Goal: Information Seeking & Learning: Learn about a topic

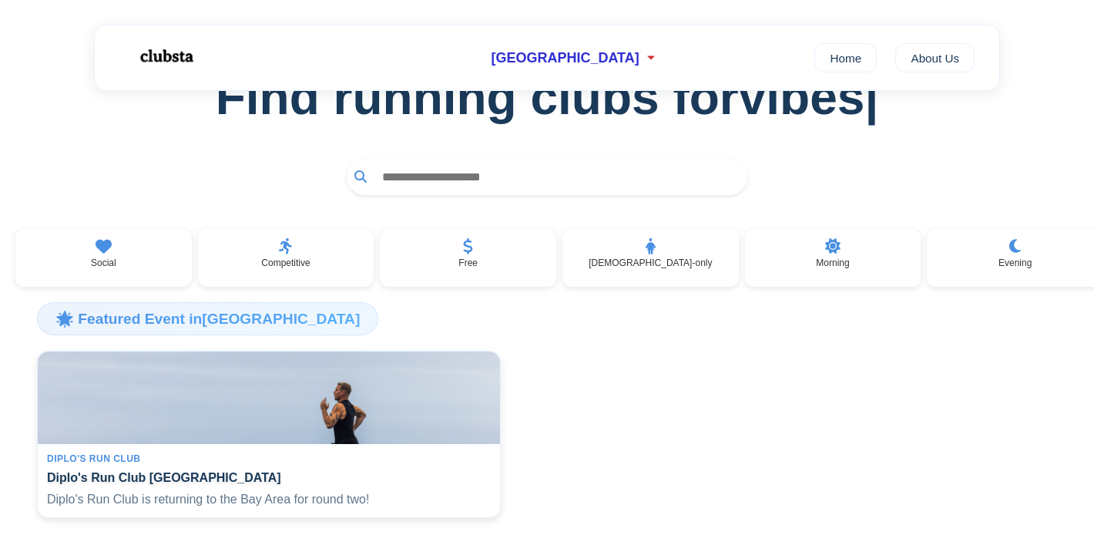
scroll to position [281, 0]
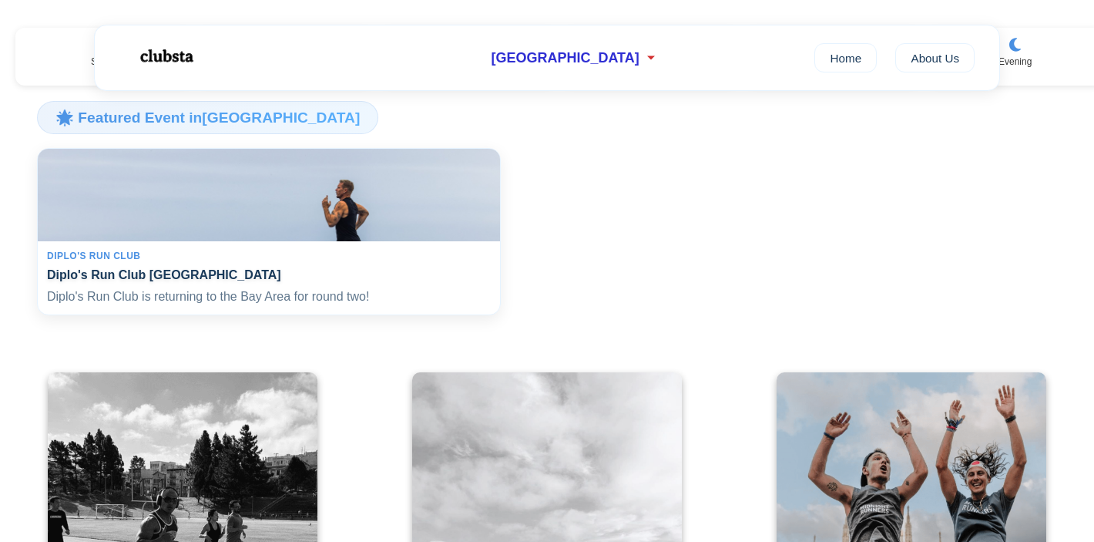
click at [198, 282] on h4 "Diplo's Run Club [GEOGRAPHIC_DATA]" at bounding box center [269, 274] width 444 height 15
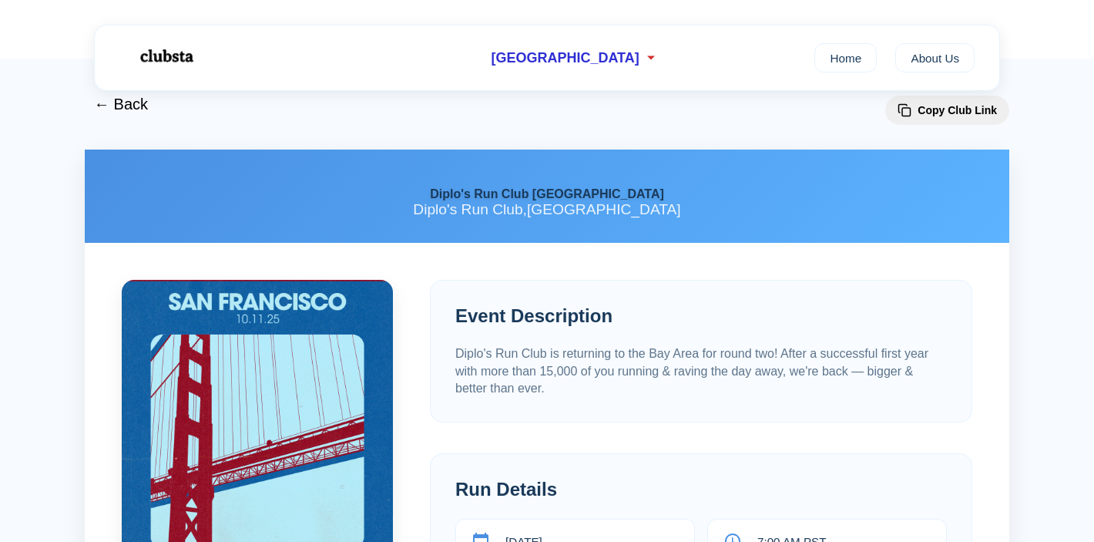
scroll to position [222, 0]
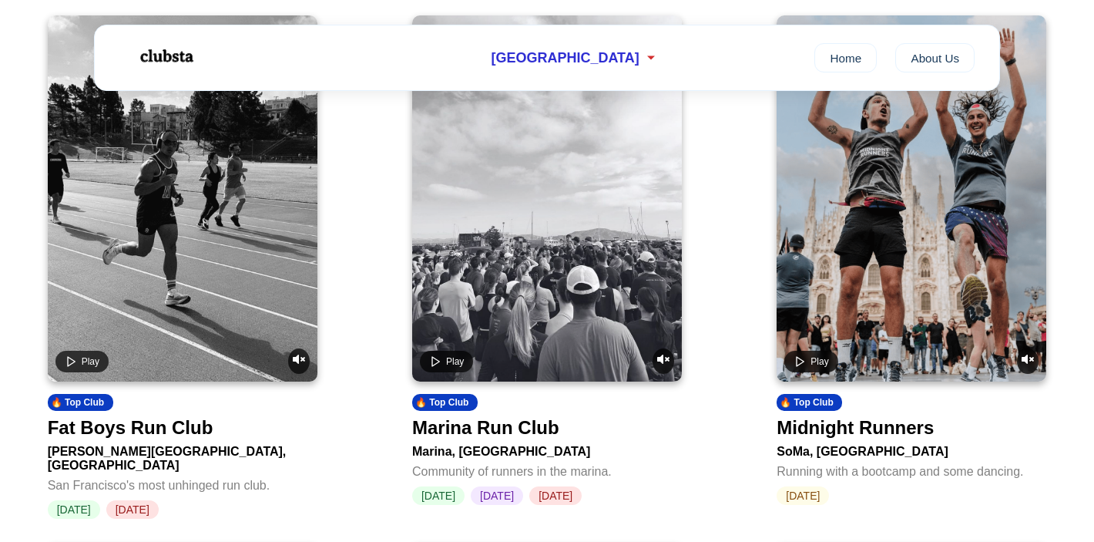
scroll to position [637, 0]
click at [136, 328] on video at bounding box center [183, 199] width 270 height 366
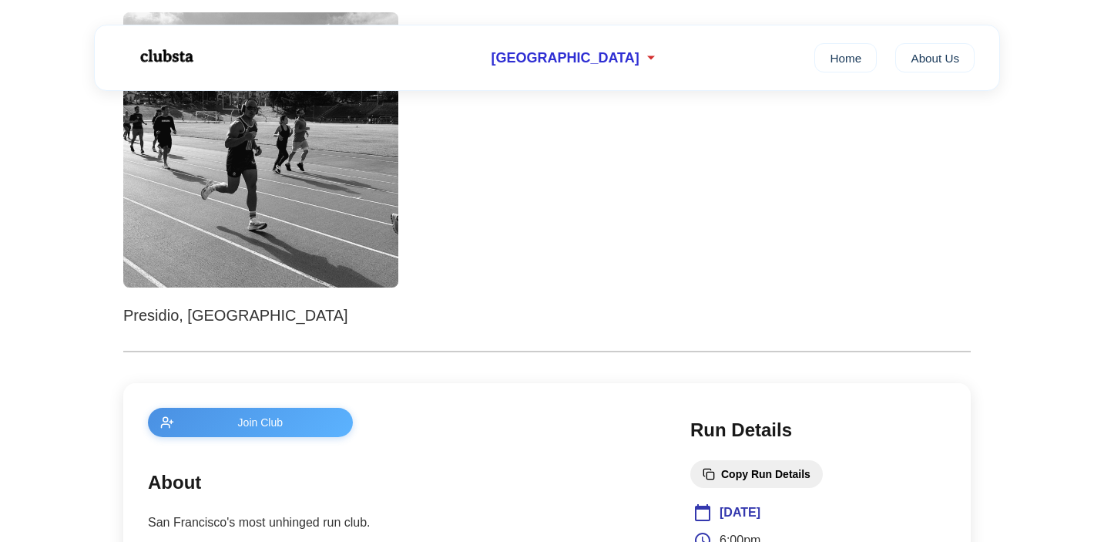
scroll to position [510, 0]
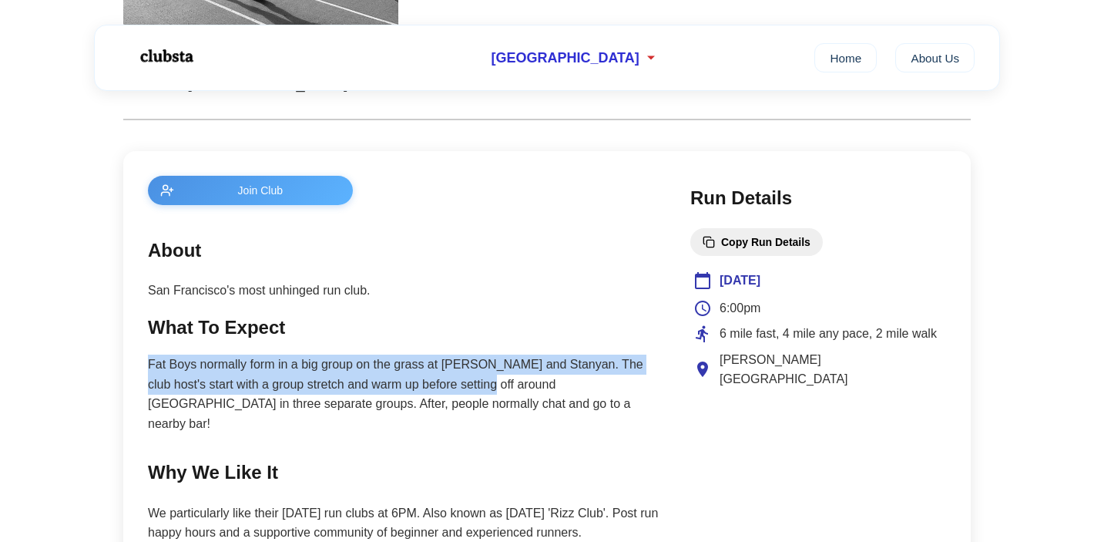
drag, startPoint x: 158, startPoint y: 355, endPoint x: 467, endPoint y: 391, distance: 311.2
click at [467, 391] on section "What To Expect Fat Boys normally form in a big group on the grass at Haight and…" at bounding box center [404, 373] width 512 height 121
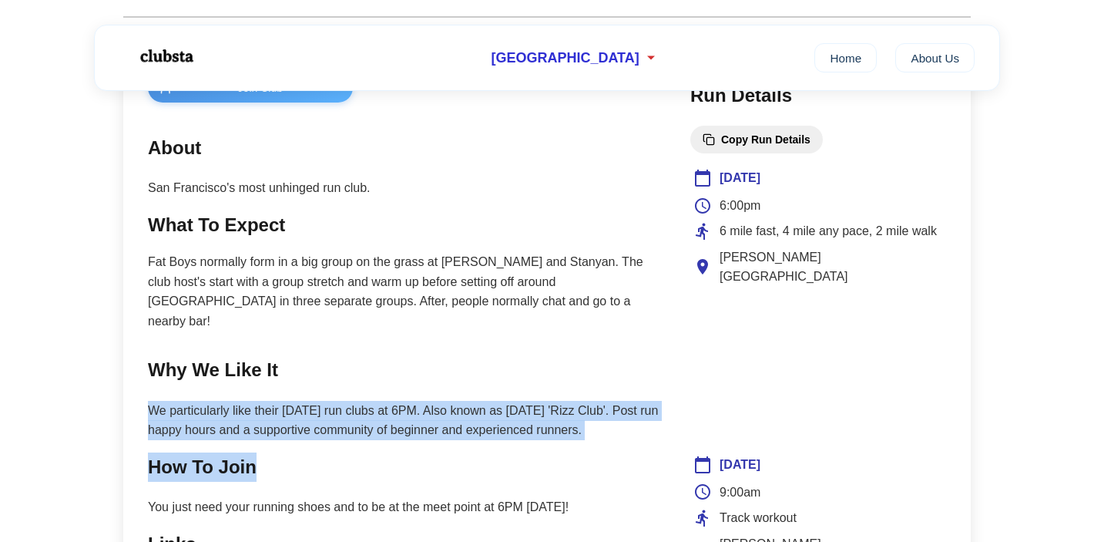
drag, startPoint x: 404, startPoint y: 337, endPoint x: 447, endPoint y: 445, distance: 116.9
click at [447, 445] on main "Join Club About San Francisco's most unhinged run club. What To Expect Fat Boys…" at bounding box center [404, 398] width 512 height 650
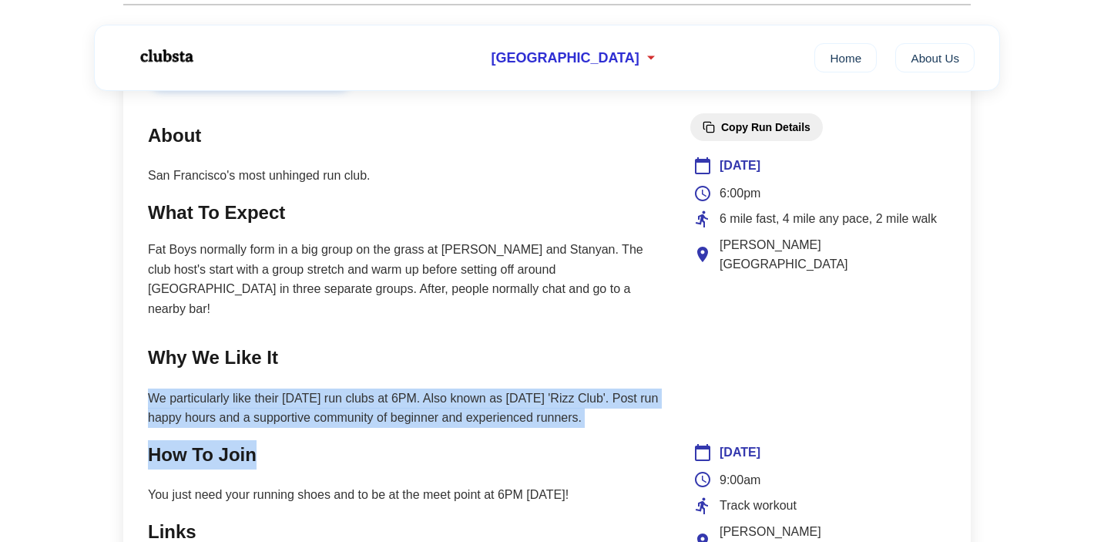
scroll to position [640, 0]
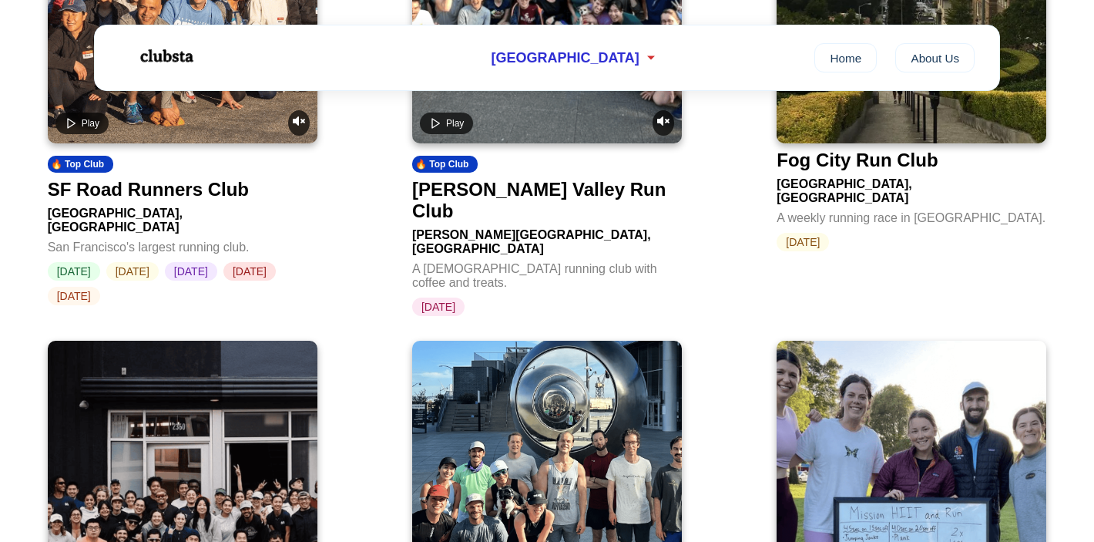
scroll to position [2939, 0]
